Goal: Communication & Community: Answer question/provide support

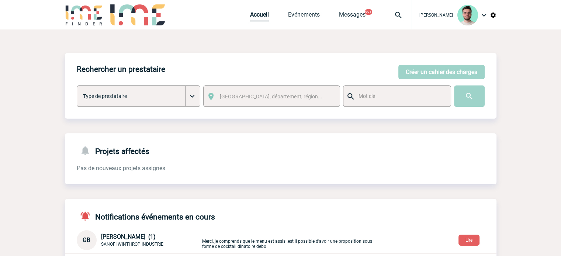
click at [251, 17] on link "Accueil" at bounding box center [259, 16] width 19 height 10
click at [310, 11] on div "Accueil Evénements Messages 99+ Projet, client Projet, client" at bounding box center [331, 14] width 162 height 29
click at [306, 16] on link "Evénements" at bounding box center [304, 16] width 32 height 10
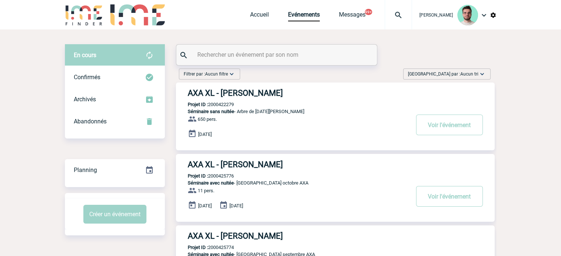
click at [281, 55] on input "text" at bounding box center [277, 54] width 164 height 11
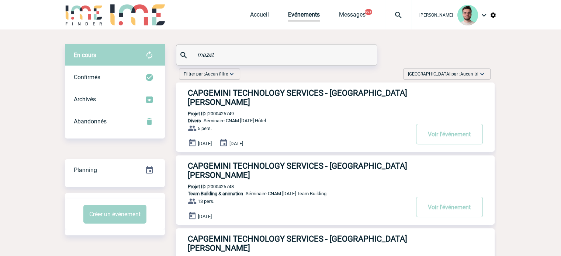
type input "mazet"
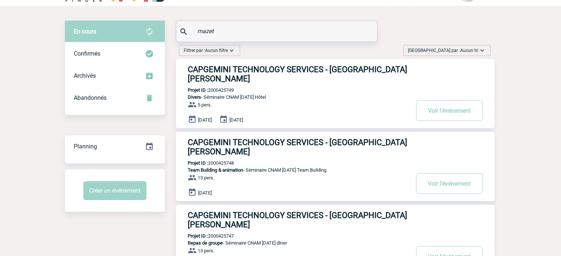
scroll to position [37, 0]
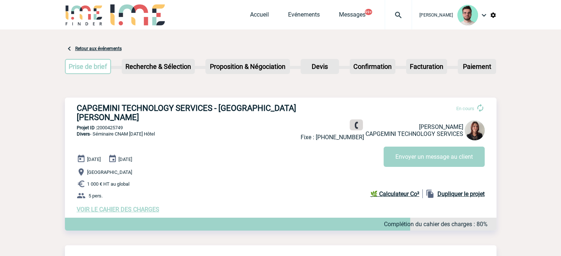
click at [356, 130] on link at bounding box center [355, 125] width 13 height 11
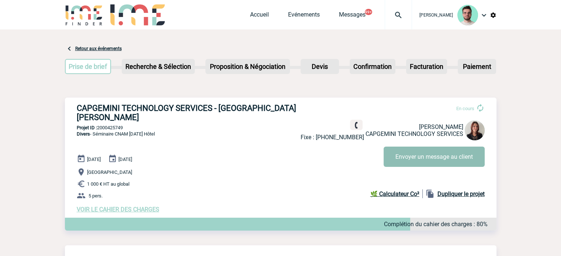
click at [400, 166] on button "Envoyer un message au client" at bounding box center [433, 157] width 101 height 20
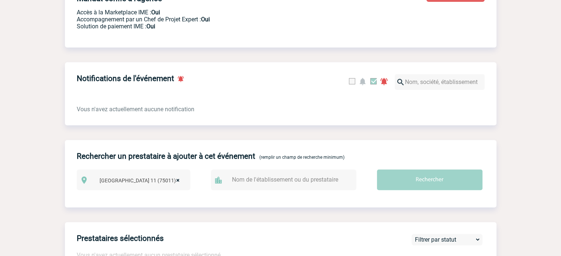
scroll to position [295, 0]
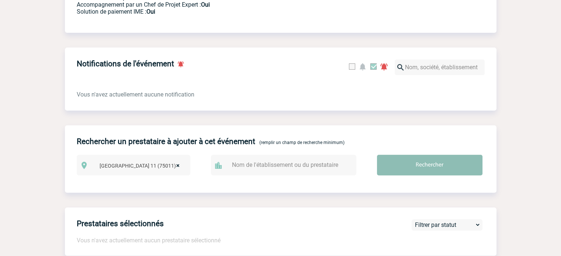
click at [436, 155] on input "Rechercher" at bounding box center [429, 165] width 105 height 21
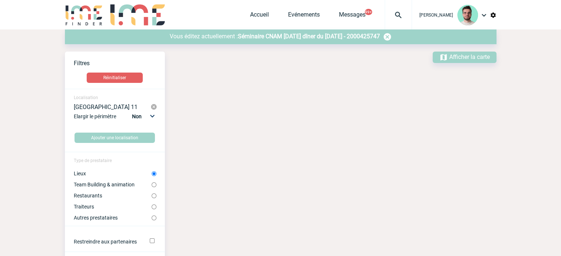
click at [83, 177] on label "Lieux" at bounding box center [113, 174] width 78 height 6
click at [151, 176] on input "Lieux" at bounding box center [153, 173] width 5 height 5
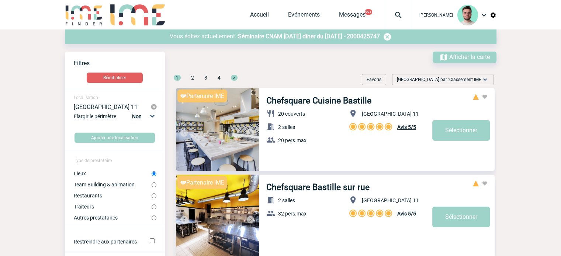
click at [114, 172] on label "Lieux" at bounding box center [113, 174] width 78 height 6
click at [151, 172] on input "Lieux" at bounding box center [153, 173] width 5 height 5
click at [292, 43] on div "Vous éditez actuellement : Séminaire CNAM Novembre 2025 dîner du 20 Novembre 20…" at bounding box center [280, 36] width 431 height 15
click at [295, 38] on span "Séminaire CNAM Novembre 2025 dîner du 20 Novembre 2025 - 2000425747" at bounding box center [309, 36] width 142 height 7
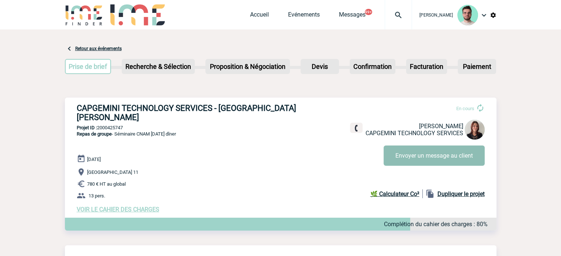
click at [412, 161] on button "Envoyer un message au client" at bounding box center [433, 156] width 101 height 20
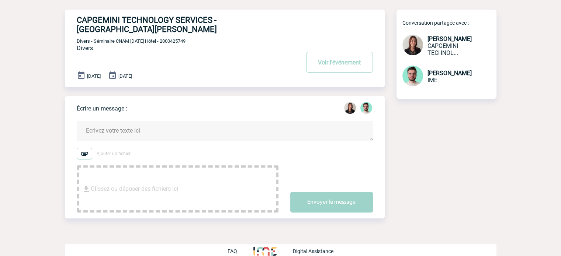
scroll to position [37, 0]
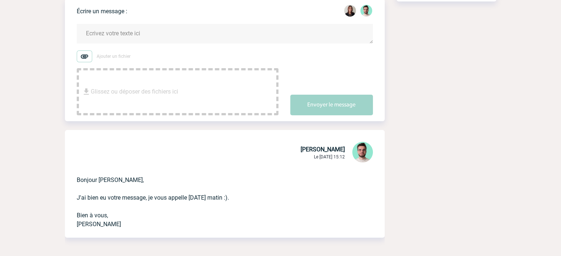
scroll to position [111, 0]
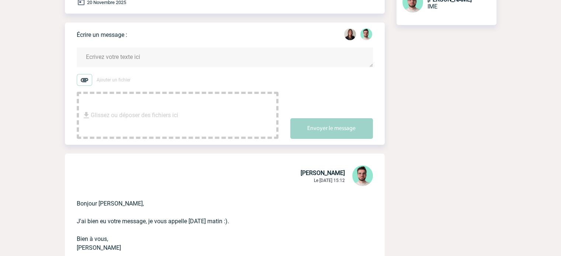
click at [137, 55] on textarea at bounding box center [225, 58] width 296 height 20
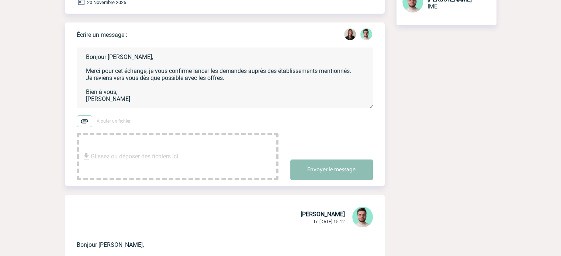
type textarea "Bonjour Roxane, Merci pour cet échange, je vous confirme lancer les demandes au…"
click at [303, 154] on div "Envoyer le message" at bounding box center [337, 163] width 94 height 33
click at [304, 160] on button "Envoyer le message" at bounding box center [331, 170] width 83 height 21
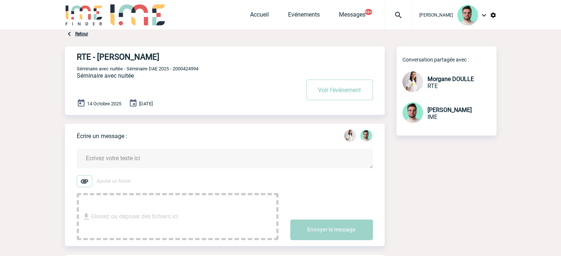
click at [206, 151] on textarea at bounding box center [225, 159] width 296 height 20
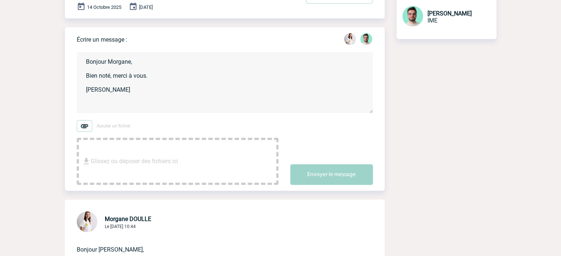
scroll to position [147, 0]
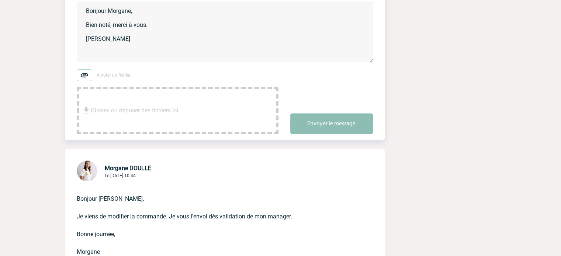
type textarea "Bonjour Morgane, Bien noté, merci à vous. Benjamin"
click at [348, 129] on button "Envoyer le message" at bounding box center [331, 124] width 83 height 21
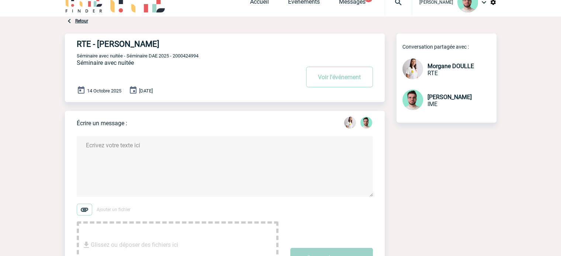
scroll to position [0, 0]
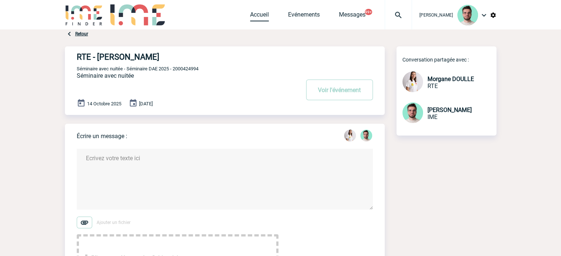
click at [262, 13] on link "Accueil" at bounding box center [259, 16] width 19 height 10
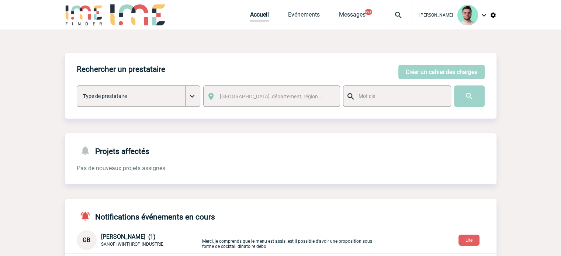
click at [506, 121] on body "[PERSON_NAME] Accueil Evénements 99+" at bounding box center [280, 237] width 561 height 475
click at [279, 255] on div "Notifications événements en cours GB [PERSON_NAME] (1) SANOFI WINTHROP INDUSTRI…" at bounding box center [280, 238] width 431 height 78
click at [407, 11] on img at bounding box center [398, 15] width 27 height 9
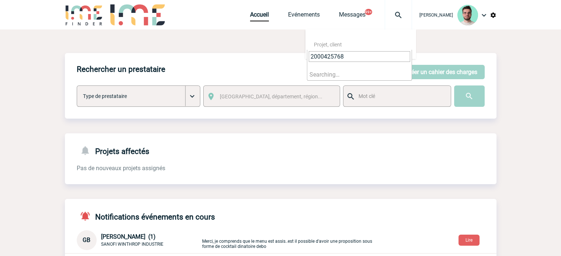
type input "2000425768"
select select "25269"
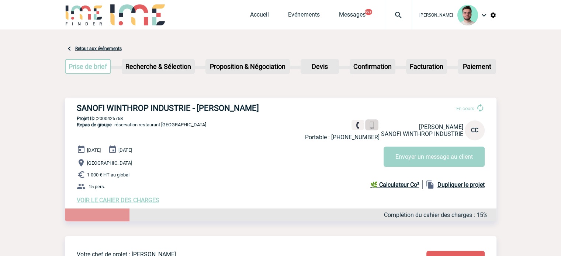
click at [371, 127] on img at bounding box center [371, 125] width 7 height 7
click at [258, 9] on div "Accueil Evénements Messages 99+ Projet, client Projet, client" at bounding box center [331, 14] width 162 height 29
click at [256, 14] on link "Accueil" at bounding box center [259, 16] width 19 height 10
